Goal: Use online tool/utility: Utilize a website feature to perform a specific function

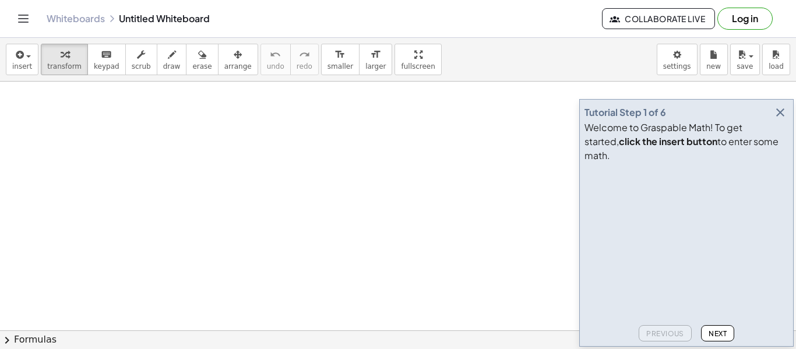
click at [781, 119] on icon "button" at bounding box center [780, 112] width 14 height 14
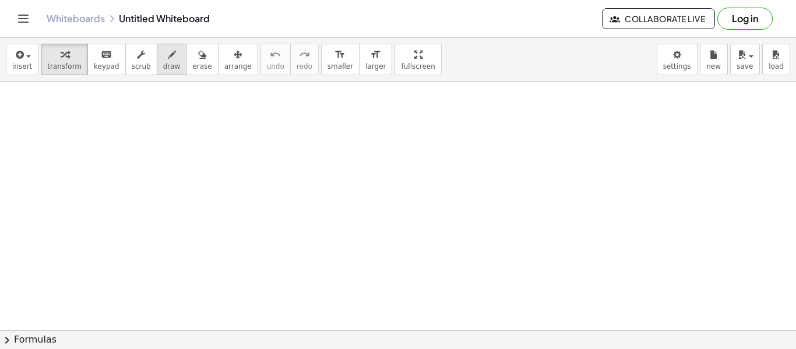
click at [168, 59] on icon "button" at bounding box center [172, 55] width 8 height 14
drag, startPoint x: 234, startPoint y: 131, endPoint x: 219, endPoint y: 148, distance: 22.7
drag, startPoint x: 220, startPoint y: 149, endPoint x: 210, endPoint y: 152, distance: 9.8
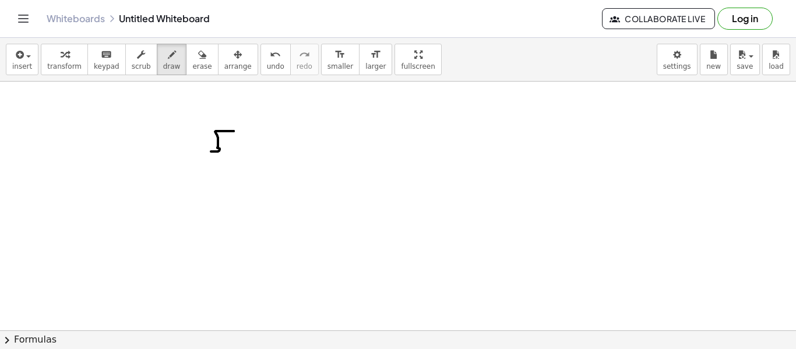
drag, startPoint x: 241, startPoint y: 131, endPoint x: 240, endPoint y: 147, distance: 16.4
drag, startPoint x: 267, startPoint y: 130, endPoint x: 266, endPoint y: 150, distance: 20.4
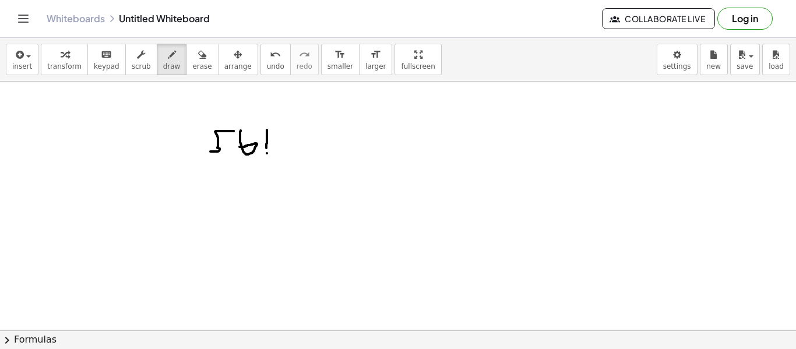
drag, startPoint x: 267, startPoint y: 128, endPoint x: 408, endPoint y: 120, distance: 141.3
drag, startPoint x: 273, startPoint y: 133, endPoint x: 284, endPoint y: 145, distance: 16.1
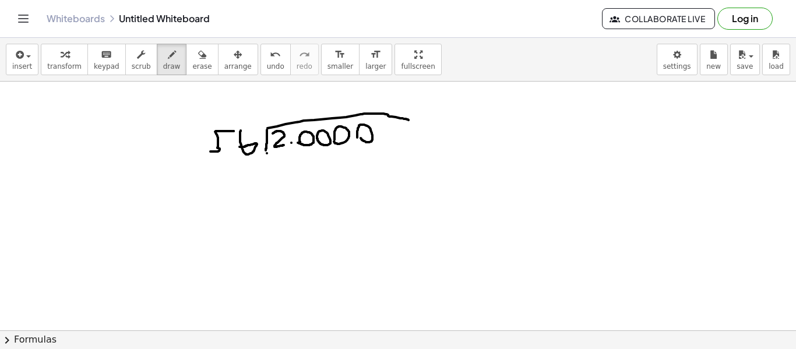
drag, startPoint x: 293, startPoint y: 98, endPoint x: 297, endPoint y: 123, distance: 24.8
drag, startPoint x: 274, startPoint y: 153, endPoint x: 273, endPoint y: 180, distance: 27.4
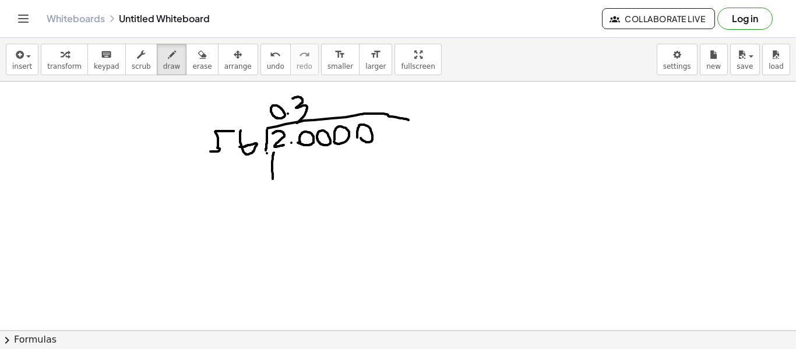
drag, startPoint x: 301, startPoint y: 150, endPoint x: 298, endPoint y: 163, distance: 12.6
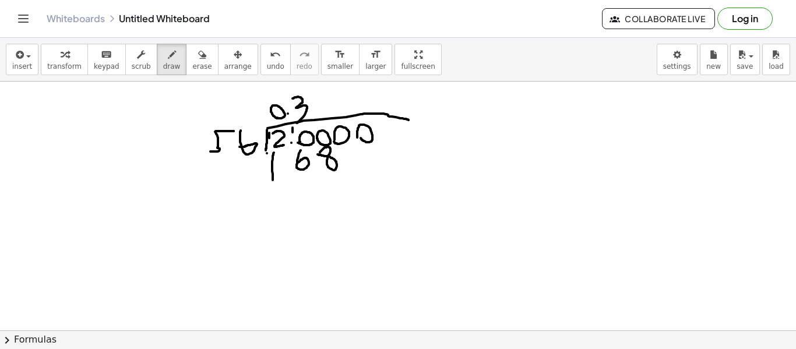
drag, startPoint x: 287, startPoint y: 129, endPoint x: 309, endPoint y: 139, distance: 24.8
drag, startPoint x: 235, startPoint y: 196, endPoint x: 385, endPoint y: 177, distance: 150.9
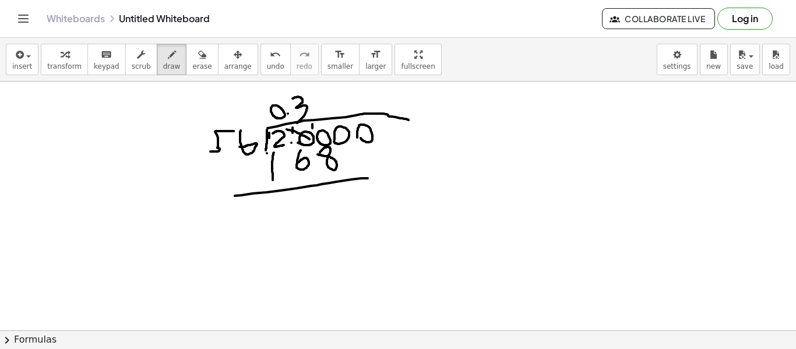
drag, startPoint x: 330, startPoint y: 187, endPoint x: 347, endPoint y: 199, distance: 20.1
drag, startPoint x: 301, startPoint y: 191, endPoint x: 302, endPoint y: 209, distance: 18.7
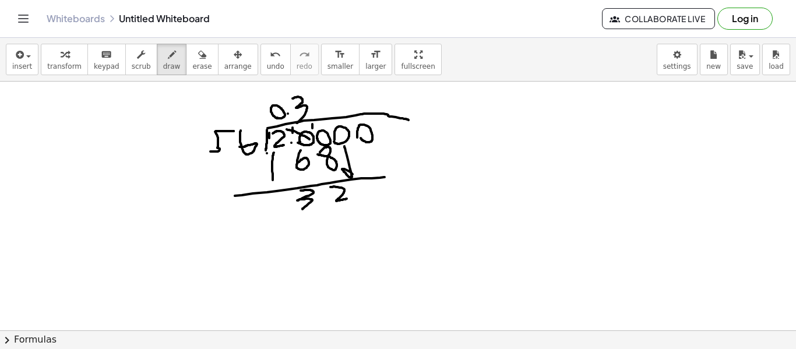
drag, startPoint x: 344, startPoint y: 146, endPoint x: 353, endPoint y: 176, distance: 31.0
drag, startPoint x: 352, startPoint y: 175, endPoint x: 356, endPoint y: 165, distance: 10.7
drag, startPoint x: 525, startPoint y: 170, endPoint x: 533, endPoint y: 203, distance: 33.5
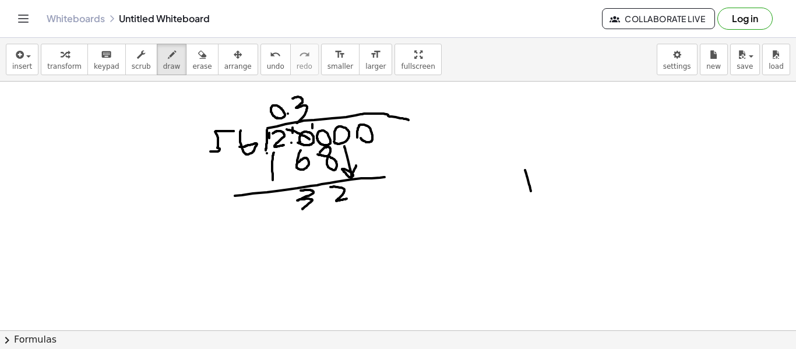
drag, startPoint x: 489, startPoint y: 174, endPoint x: 508, endPoint y: 194, distance: 28.0
drag, startPoint x: 524, startPoint y: 168, endPoint x: 679, endPoint y: 140, distance: 157.5
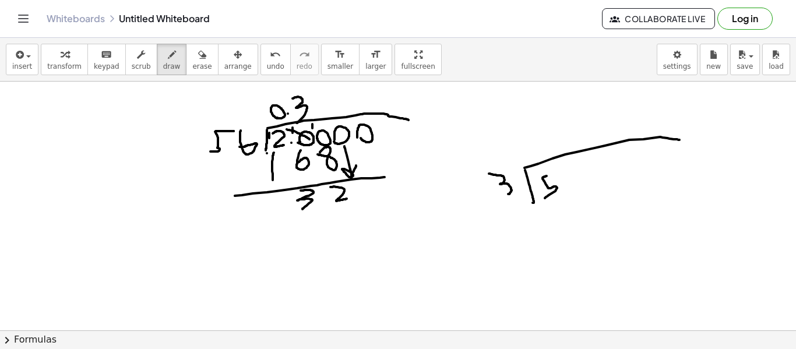
drag, startPoint x: 547, startPoint y: 176, endPoint x: 545, endPoint y: 198, distance: 22.2
drag, startPoint x: 566, startPoint y: 161, endPoint x: 567, endPoint y: 179, distance: 17.5
drag, startPoint x: 536, startPoint y: 143, endPoint x: 540, endPoint y: 154, distance: 11.1
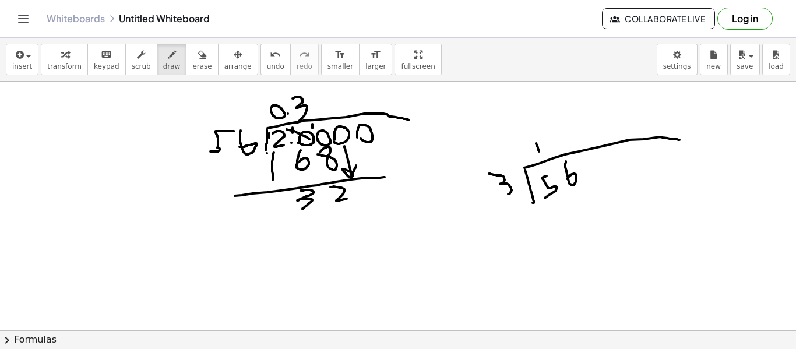
drag, startPoint x: 552, startPoint y: 202, endPoint x: 562, endPoint y: 221, distance: 22.2
drag, startPoint x: 536, startPoint y: 229, endPoint x: 631, endPoint y: 205, distance: 98.7
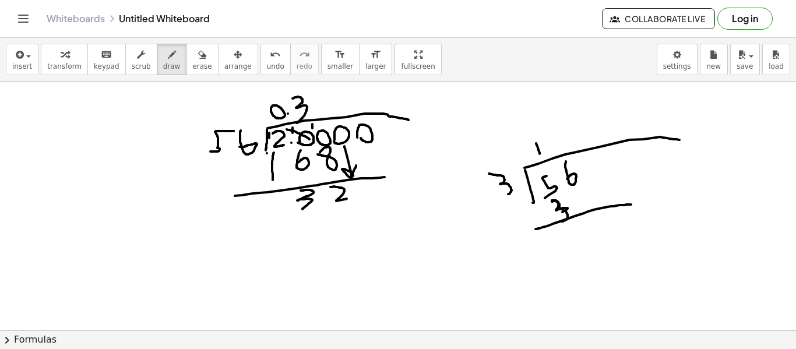
drag, startPoint x: 552, startPoint y: 200, endPoint x: 558, endPoint y: 214, distance: 15.4
drag, startPoint x: 561, startPoint y: 225, endPoint x: 580, endPoint y: 238, distance: 23.6
drag, startPoint x: 584, startPoint y: 218, endPoint x: 591, endPoint y: 231, distance: 14.3
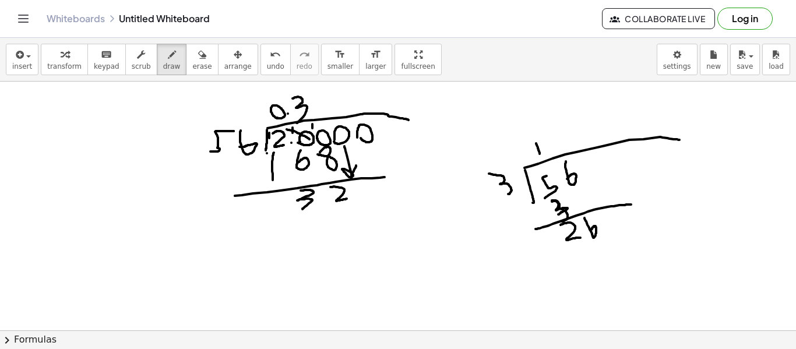
drag, startPoint x: 573, startPoint y: 256, endPoint x: 587, endPoint y: 263, distance: 15.4
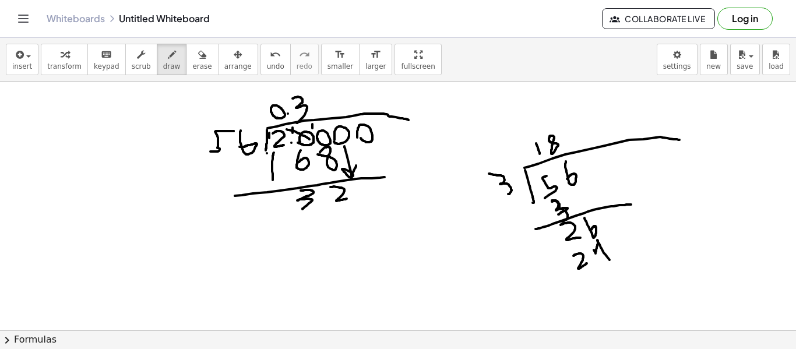
drag, startPoint x: 594, startPoint y: 250, endPoint x: 611, endPoint y: 263, distance: 21.7
drag, startPoint x: 565, startPoint y: 281, endPoint x: 629, endPoint y: 264, distance: 67.0
drag, startPoint x: 610, startPoint y: 276, endPoint x: 635, endPoint y: 284, distance: 26.2
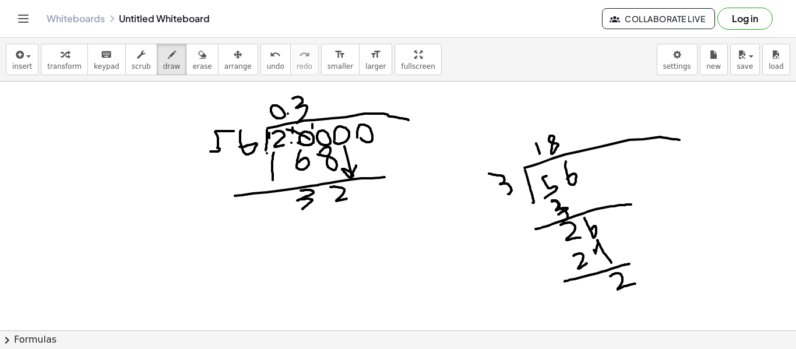
drag, startPoint x: 565, startPoint y: 131, endPoint x: 565, endPoint y: 142, distance: 11.7
drag, startPoint x: 627, startPoint y: 296, endPoint x: 636, endPoint y: 311, distance: 17.0
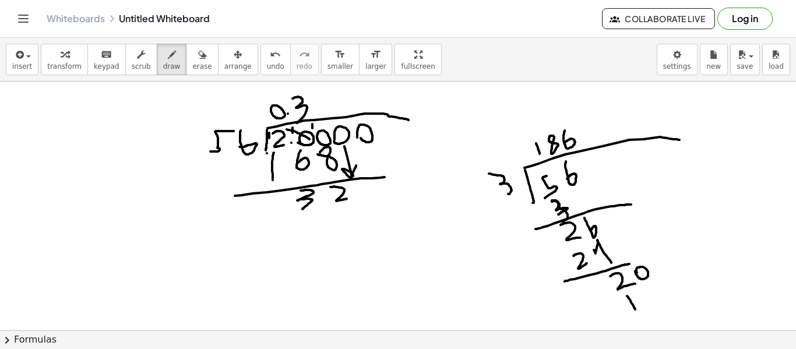
drag, startPoint x: 617, startPoint y: 326, endPoint x: 695, endPoint y: 300, distance: 82.6
drag, startPoint x: 637, startPoint y: 319, endPoint x: 664, endPoint y: 323, distance: 27.6
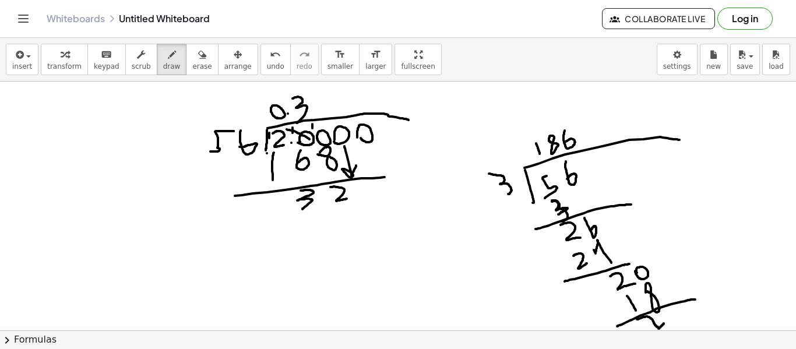
click at [260, 61] on button "undo undo" at bounding box center [275, 59] width 30 height 31
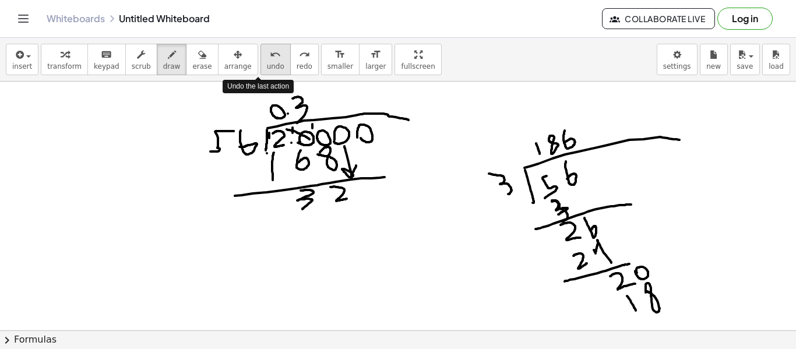
click at [260, 61] on button "undo undo" at bounding box center [275, 59] width 30 height 31
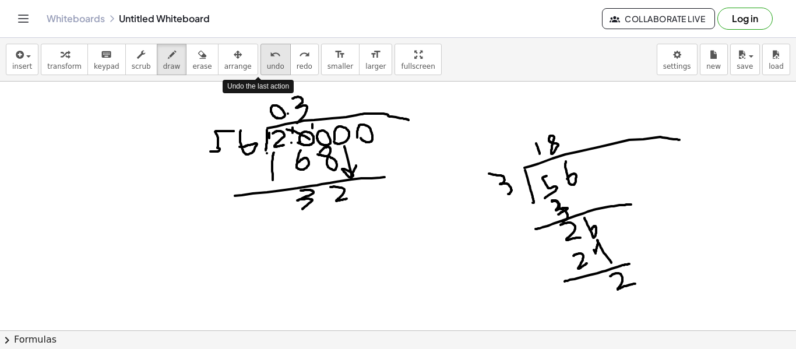
click at [260, 61] on button "undo undo" at bounding box center [275, 59] width 30 height 31
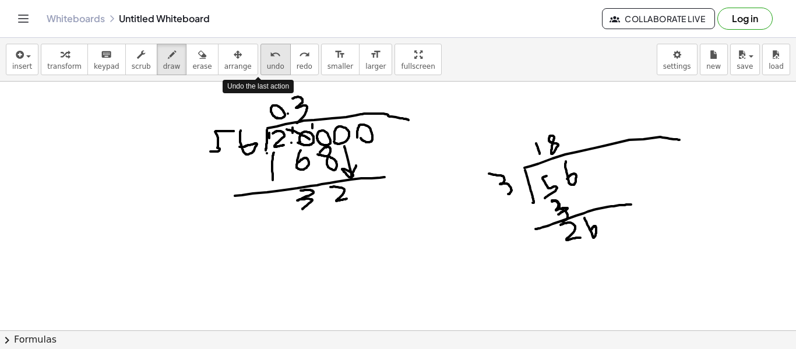
click at [260, 61] on button "undo undo" at bounding box center [275, 59] width 30 height 31
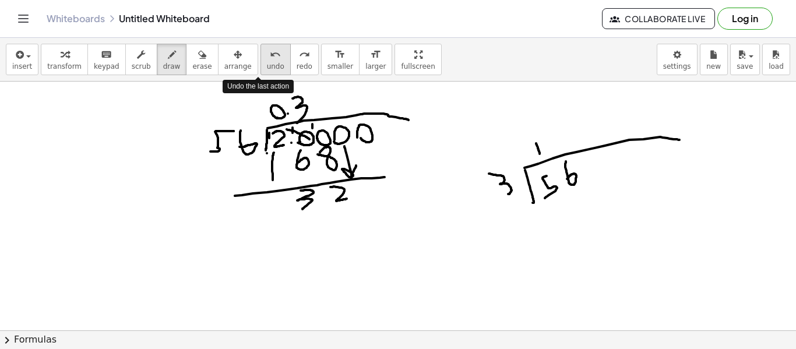
click at [260, 61] on button "undo undo" at bounding box center [275, 59] width 30 height 31
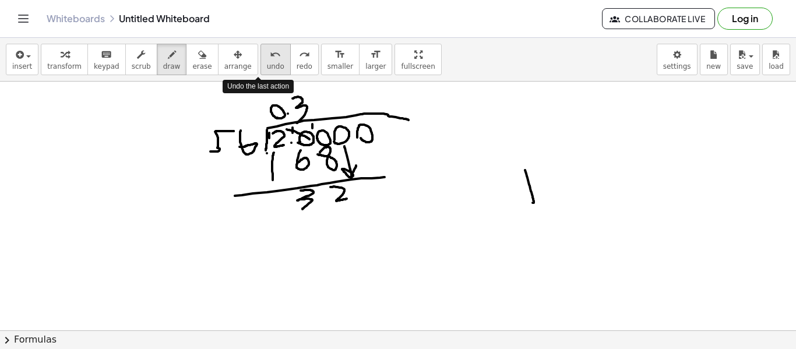
click at [260, 61] on button "undo undo" at bounding box center [275, 59] width 30 height 31
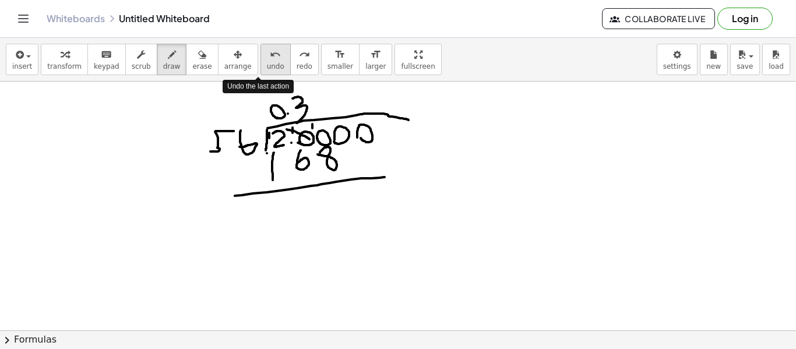
click at [260, 61] on button "undo undo" at bounding box center [275, 59] width 30 height 31
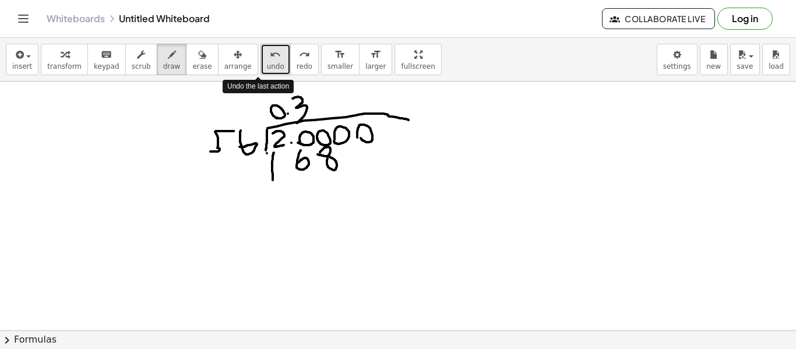
click at [260, 61] on button "undo undo" at bounding box center [275, 59] width 30 height 31
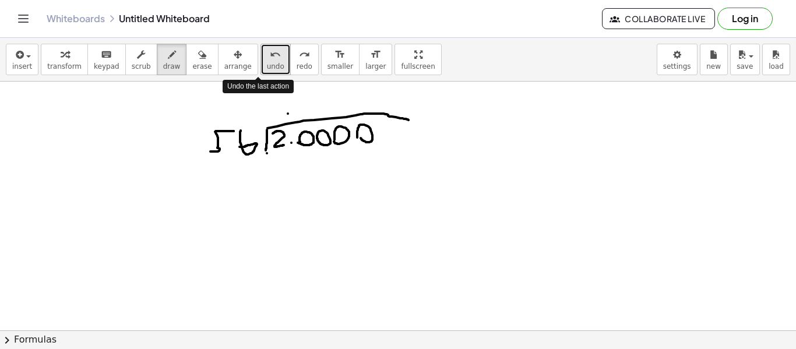
click at [260, 61] on button "undo undo" at bounding box center [275, 59] width 30 height 31
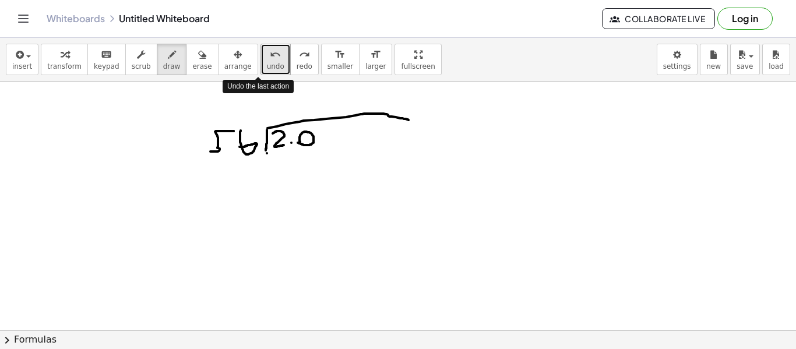
click at [260, 61] on button "undo undo" at bounding box center [275, 59] width 30 height 31
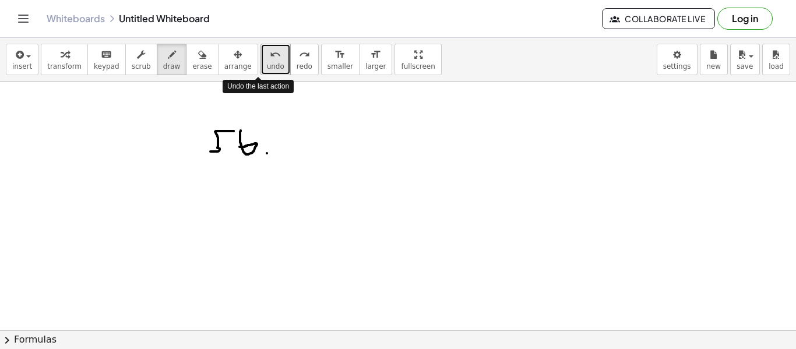
click at [260, 61] on button "undo undo" at bounding box center [275, 59] width 30 height 31
